Goal: Task Accomplishment & Management: Complete application form

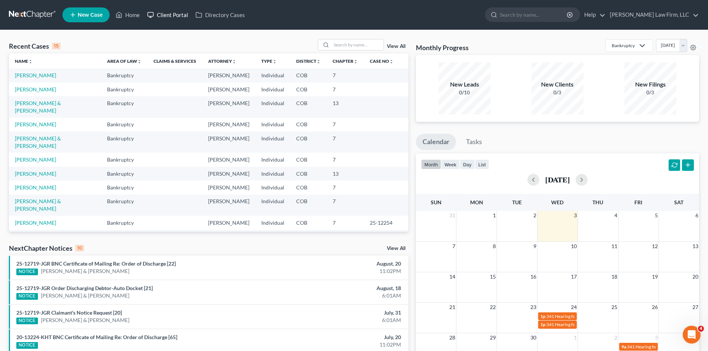
click at [159, 11] on link "Client Portal" at bounding box center [168, 14] width 48 height 13
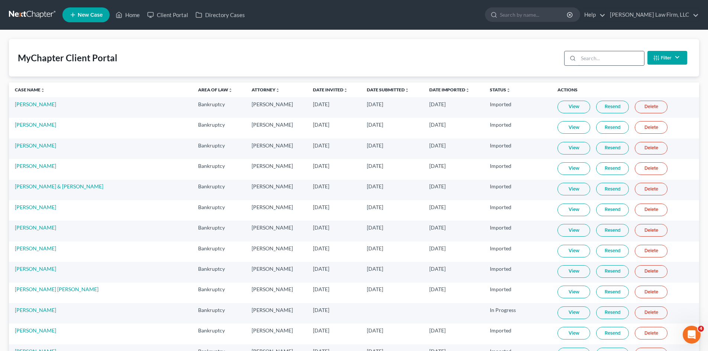
click at [596, 58] on input "search" at bounding box center [611, 58] width 66 height 14
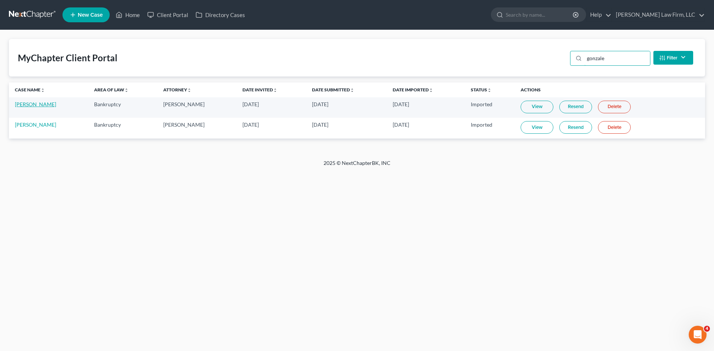
type input "gonzale"
click at [39, 106] on link "[PERSON_NAME]" at bounding box center [35, 104] width 41 height 6
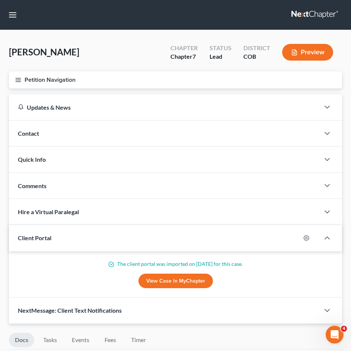
click at [31, 77] on button "Petition Navigation" at bounding box center [175, 79] width 333 height 17
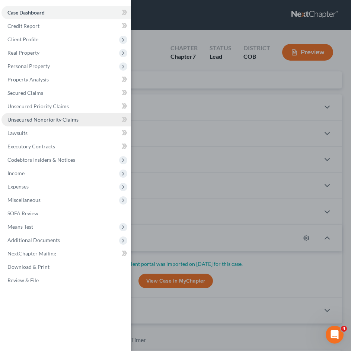
click at [35, 125] on link "Unsecured Nonpriority Claims" at bounding box center [65, 119] width 129 height 13
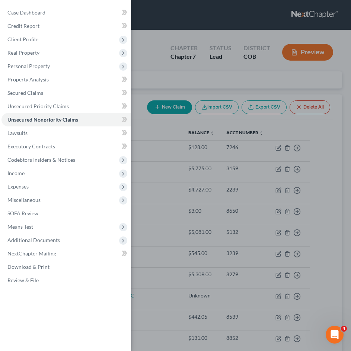
click at [323, 147] on div "Case Dashboard Payments Invoices Payments Payments Credit Report Client Profile" at bounding box center [175, 175] width 351 height 351
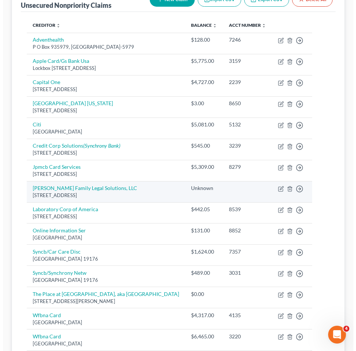
scroll to position [112, 0]
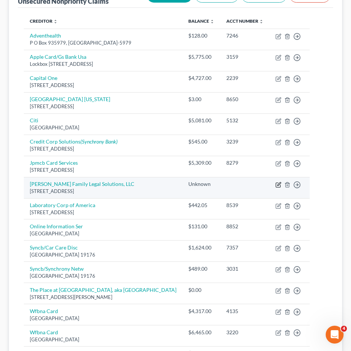
click at [275, 185] on icon "button" at bounding box center [278, 185] width 6 height 6
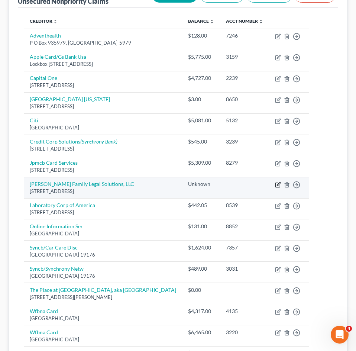
select select "5"
select select "14"
select select "0"
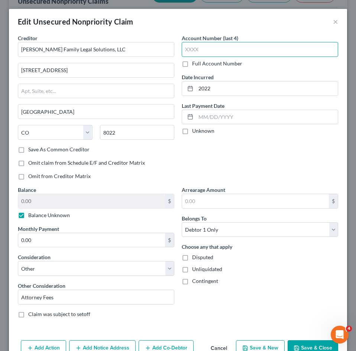
click at [197, 49] on input "text" at bounding box center [260, 49] width 157 height 15
type input "2069"
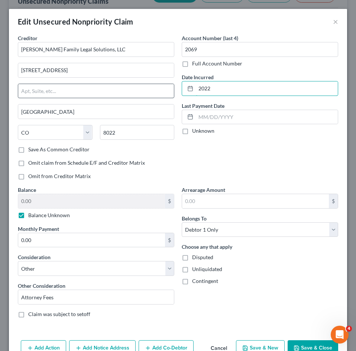
drag, startPoint x: 225, startPoint y: 87, endPoint x: 167, endPoint y: 94, distance: 57.7
click at [167, 94] on div "Creditor * [PERSON_NAME] Family Legal Solutions, LLC [STREET_ADDRESS][US_STATE]…" at bounding box center [178, 179] width 328 height 290
type input "[DATE]"
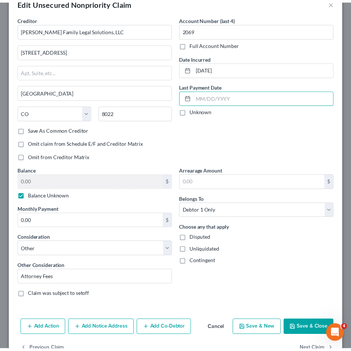
scroll to position [37, 0]
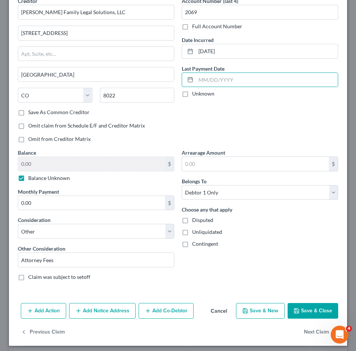
click at [48, 174] on div "0.00 $ Balance Unknown" at bounding box center [96, 169] width 157 height 25
click at [48, 177] on label "Balance Unknown" at bounding box center [49, 177] width 42 height 7
click at [36, 177] on input "Balance Unknown" at bounding box center [33, 176] width 5 height 5
checkbox input "false"
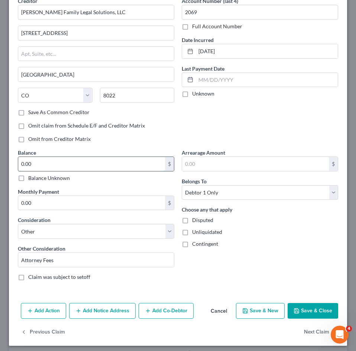
click at [50, 167] on input "0.00" at bounding box center [91, 164] width 147 height 14
type input "2,536.05"
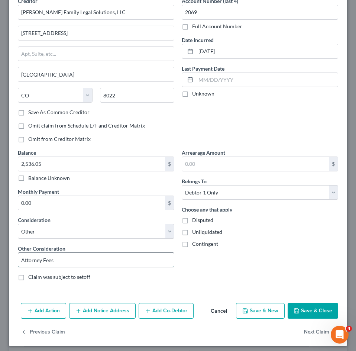
click at [126, 262] on input "Attorney Fees" at bounding box center [96, 260] width 156 height 14
click at [296, 306] on button "Save & Close" at bounding box center [313, 311] width 51 height 16
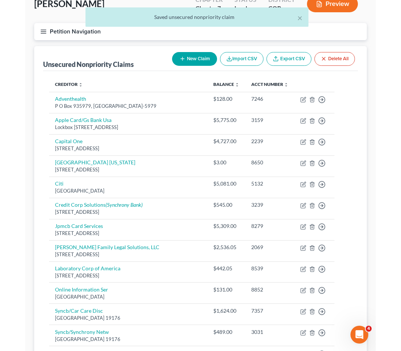
scroll to position [0, 0]
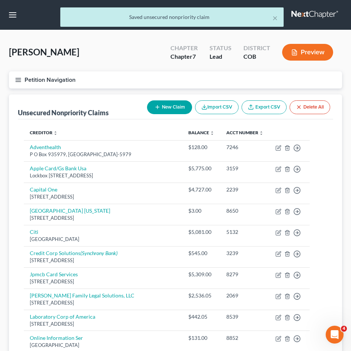
click at [55, 84] on button "Petition Navigation" at bounding box center [175, 79] width 333 height 17
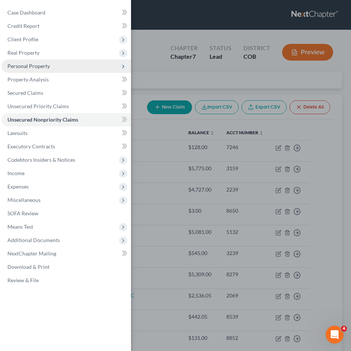
click at [36, 64] on span "Personal Property" at bounding box center [28, 66] width 42 height 6
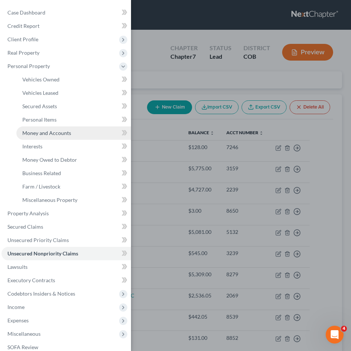
click at [54, 135] on span "Money and Accounts" at bounding box center [46, 133] width 49 height 6
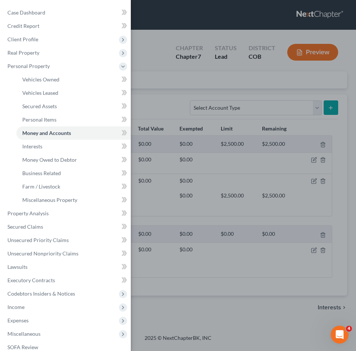
click at [168, 105] on div "Case Dashboard Payments Invoices Payments Payments Credit Report Client Profile" at bounding box center [178, 175] width 356 height 351
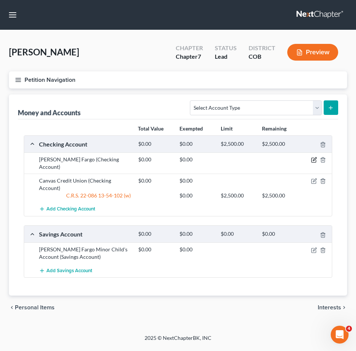
click at [313, 161] on icon "button" at bounding box center [314, 159] width 3 height 3
select select "5"
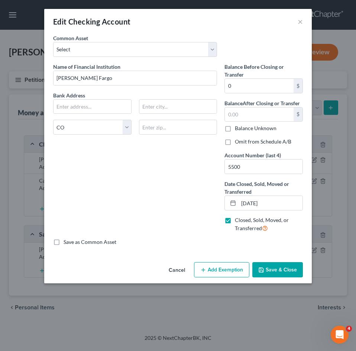
click at [177, 269] on button "Cancel" at bounding box center [177, 270] width 28 height 15
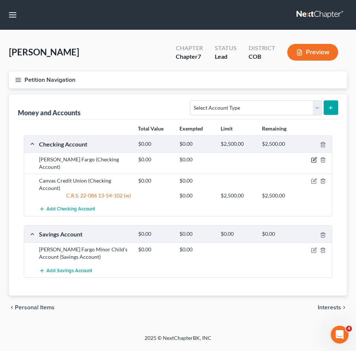
click at [315, 159] on icon "button" at bounding box center [314, 160] width 6 height 6
select select "5"
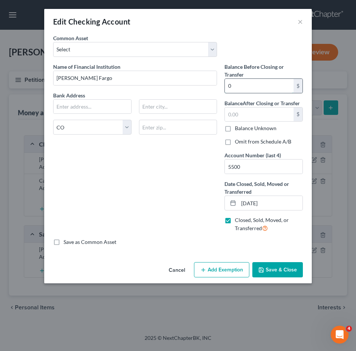
click at [244, 86] on input "0" at bounding box center [259, 86] width 69 height 14
type input "1,990"
click at [248, 113] on input "text" at bounding box center [259, 114] width 69 height 14
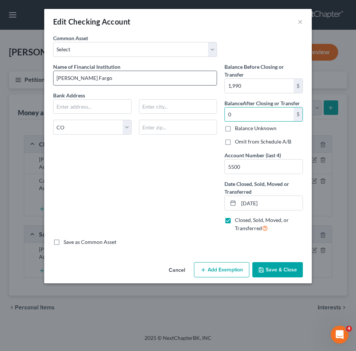
type input "0"
drag, startPoint x: 96, startPoint y: 78, endPoint x: 42, endPoint y: 78, distance: 53.5
click at [42, 78] on div "Edit Checking Account × An exemption set must first be selected from the Filing…" at bounding box center [178, 175] width 356 height 351
type input "[PERSON_NAME] Fargo"
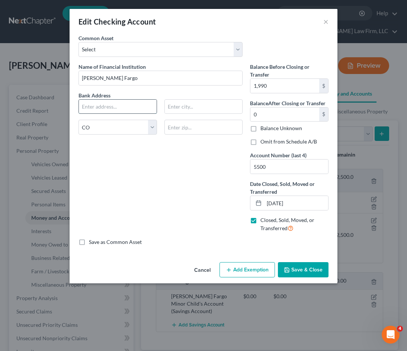
paste input "P. O. Box 6995"
click at [96, 103] on input "text" at bounding box center [118, 107] width 78 height 14
type input "P. O. Box 6995"
click at [189, 109] on input "text" at bounding box center [204, 107] width 78 height 14
paste input "[GEOGRAPHIC_DATA], [GEOGRAPHIC_DATA] 97228-6995"
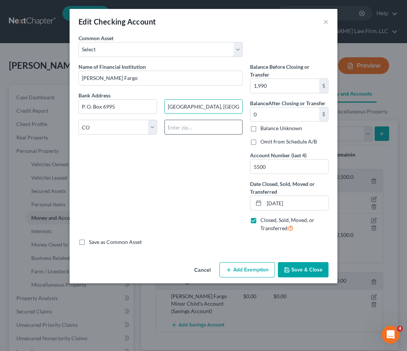
type input "[GEOGRAPHIC_DATA], [GEOGRAPHIC_DATA] 97228-6995"
click at [190, 129] on input "text" at bounding box center [203, 127] width 78 height 15
type input "97228-6995"
drag, startPoint x: 232, startPoint y: 108, endPoint x: 187, endPoint y: 110, distance: 45.0
click at [187, 110] on input "[GEOGRAPHIC_DATA], [GEOGRAPHIC_DATA] 97228-6995" at bounding box center [204, 107] width 78 height 14
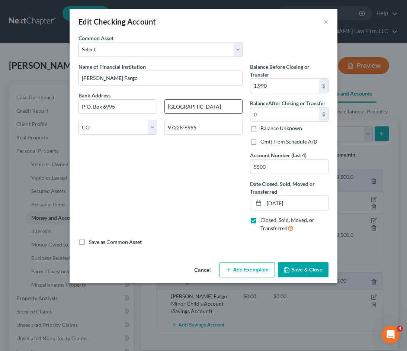
type input "[GEOGRAPHIC_DATA]"
select select "38"
click at [296, 269] on button "Save & Close" at bounding box center [303, 270] width 51 height 16
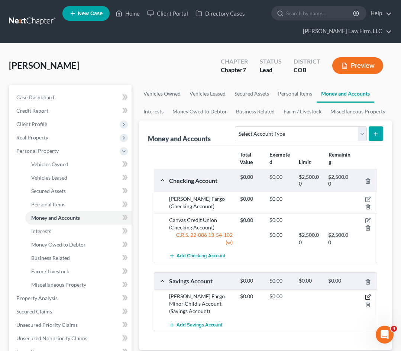
click at [369, 298] on icon "button" at bounding box center [368, 297] width 6 height 6
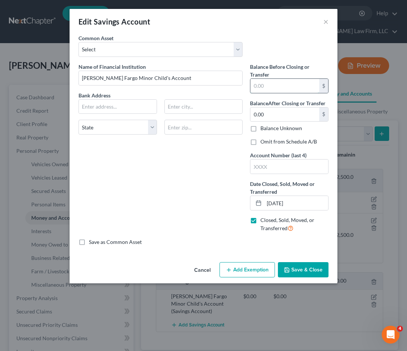
click at [281, 87] on input "text" at bounding box center [284, 86] width 69 height 14
type input "0.06"
click at [285, 112] on input "0.00" at bounding box center [284, 114] width 69 height 14
type input "0"
click at [289, 167] on input "text" at bounding box center [289, 166] width 78 height 14
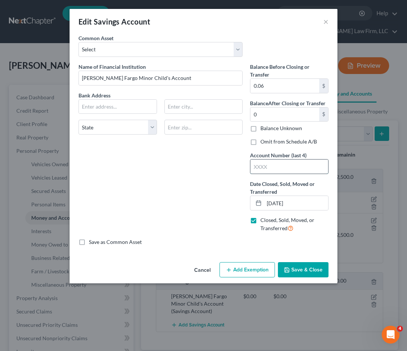
click at [283, 165] on input "text" at bounding box center [289, 166] width 78 height 14
paste input "8640"
type input "8640"
click at [212, 110] on input "text" at bounding box center [204, 107] width 78 height 14
paste input "[GEOGRAPHIC_DATA], [GEOGRAPHIC_DATA] 97228-6995"
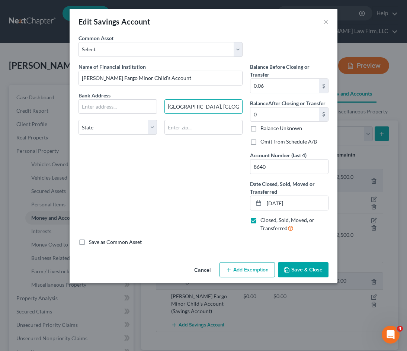
type input "[GEOGRAPHIC_DATA], [GEOGRAPHIC_DATA] 97228-6995"
click at [109, 105] on input "text" at bounding box center [118, 107] width 78 height 14
paste input "P. O. Box 6995"
type input "P. O. Box 6995"
select select "38"
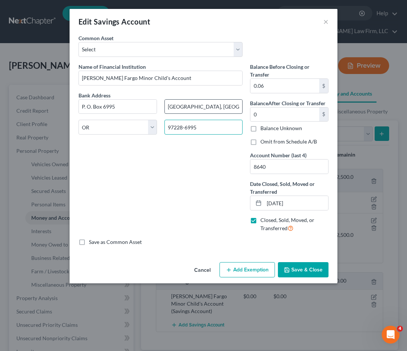
type input "97228-6995"
drag, startPoint x: 229, startPoint y: 107, endPoint x: 188, endPoint y: 108, distance: 41.7
click at [188, 108] on input "[GEOGRAPHIC_DATA], [GEOGRAPHIC_DATA] 97228-6995" at bounding box center [204, 107] width 78 height 14
type input "[GEOGRAPHIC_DATA]"
click at [305, 268] on button "Save & Close" at bounding box center [303, 270] width 51 height 16
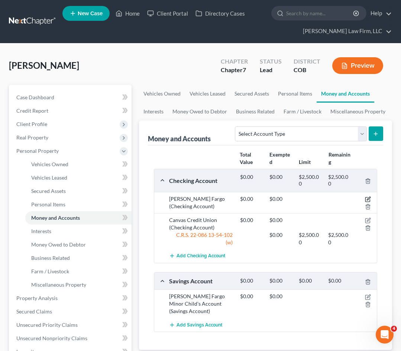
click at [371, 199] on icon "button" at bounding box center [368, 199] width 6 height 6
select select "38"
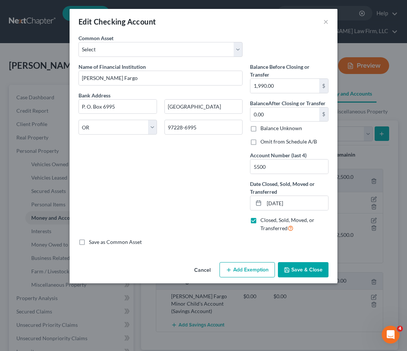
click at [206, 270] on button "Cancel" at bounding box center [202, 270] width 28 height 15
